Goal: Information Seeking & Learning: Learn about a topic

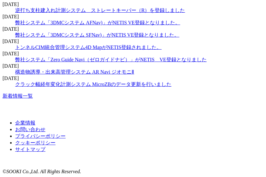
scroll to position [1000, 0]
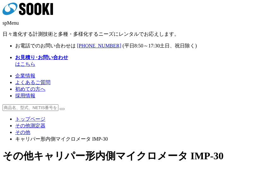
scroll to position [21, 0]
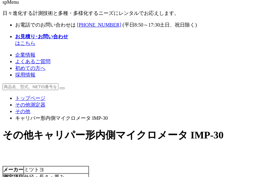
click at [155, 83] on div at bounding box center [133, 86] width 261 height 7
click at [120, 83] on form at bounding box center [133, 86] width 261 height 7
click at [40, 102] on link "その他測定器" at bounding box center [30, 104] width 30 height 5
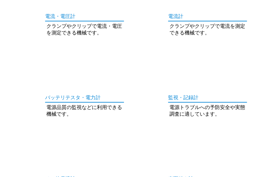
scroll to position [273, 74]
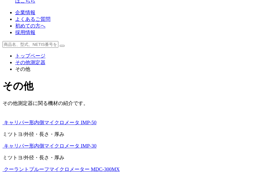
scroll to position [84, 0]
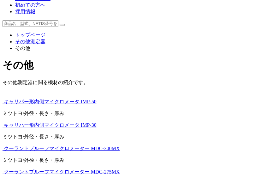
click at [3, 103] on img at bounding box center [3, 103] width 0 height 0
